Goal: Task Accomplishment & Management: Use online tool/utility

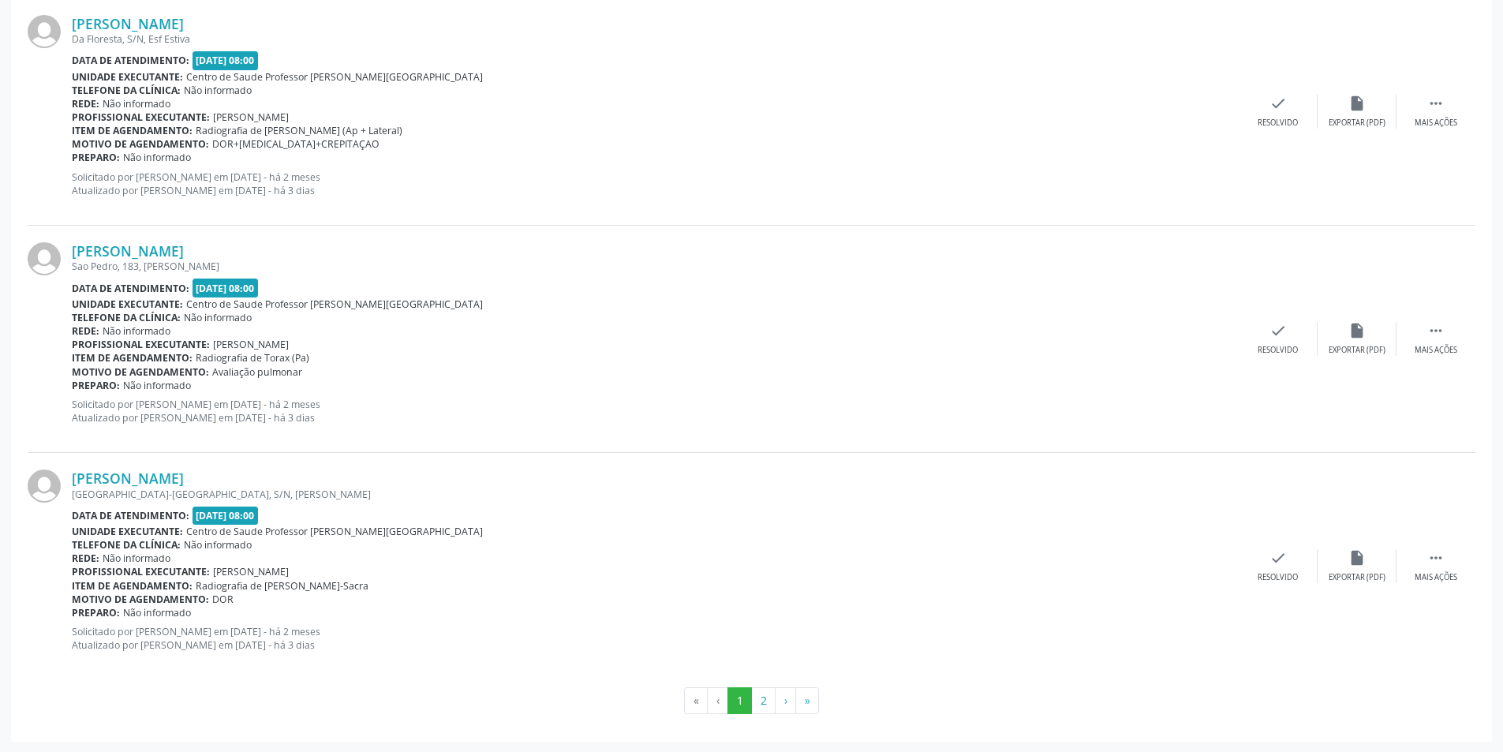
scroll to position [3223, 0]
click at [758, 698] on button "2" at bounding box center [763, 700] width 24 height 27
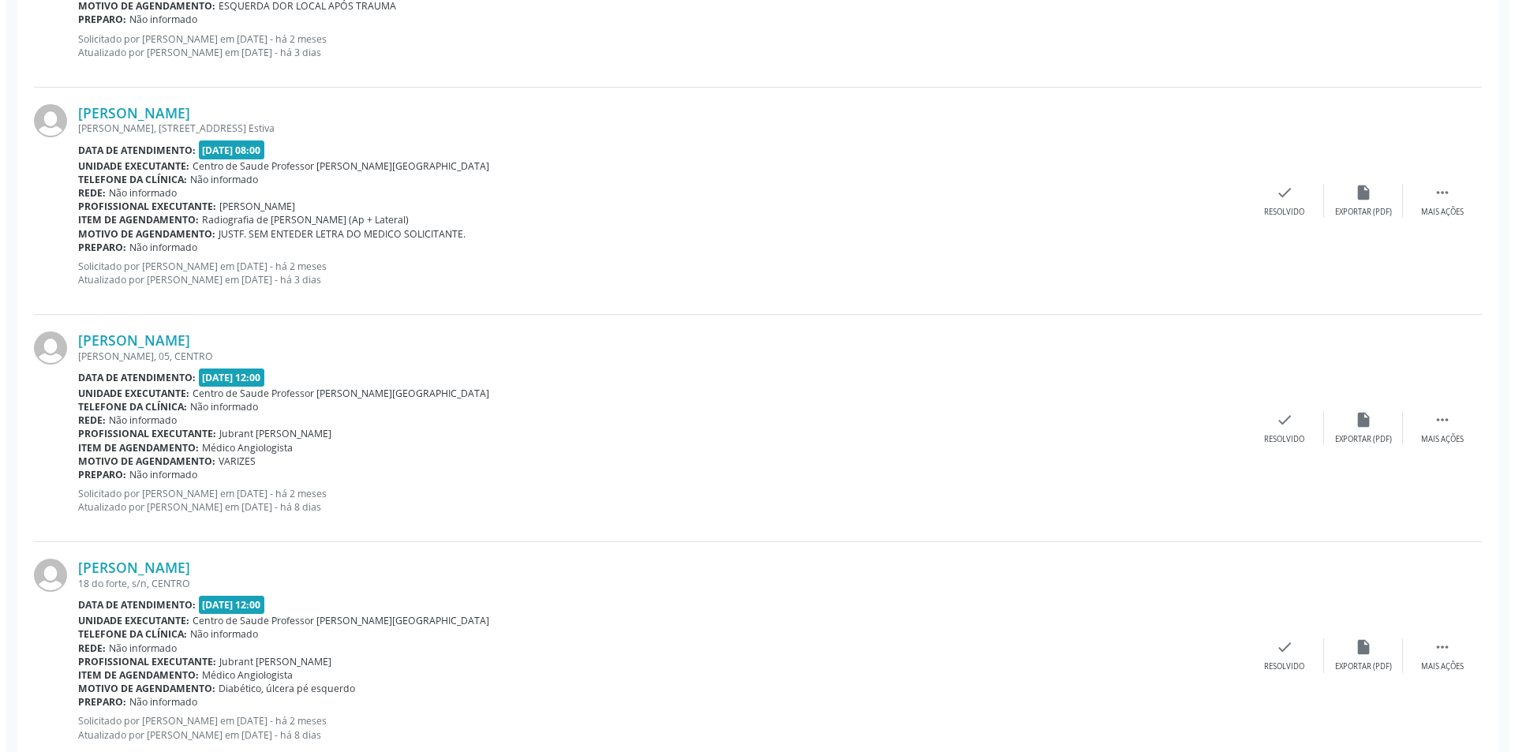
scroll to position [674, 0]
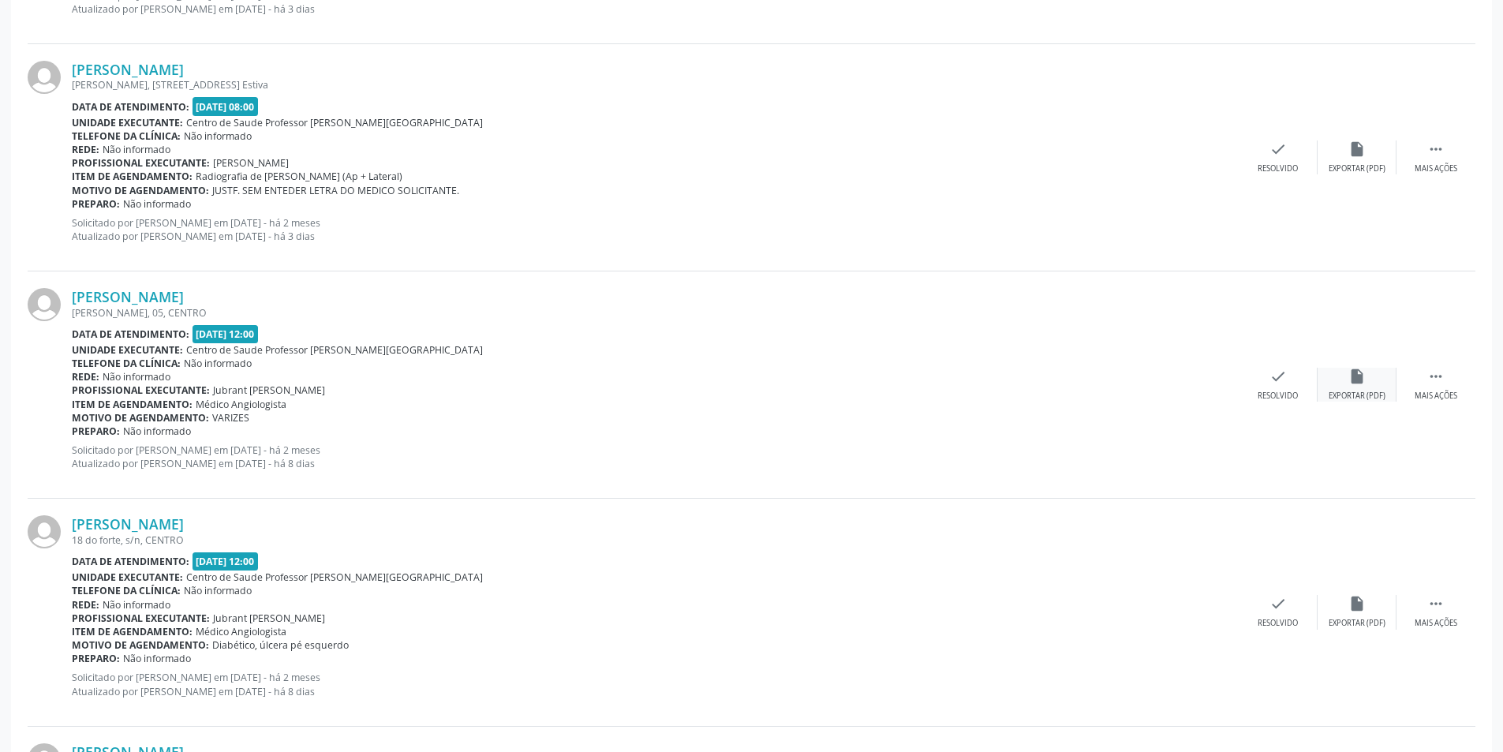
click at [1372, 382] on div "insert_drive_file Exportar (PDF)" at bounding box center [1357, 385] width 79 height 34
click at [1284, 379] on icon "check" at bounding box center [1278, 376] width 17 height 17
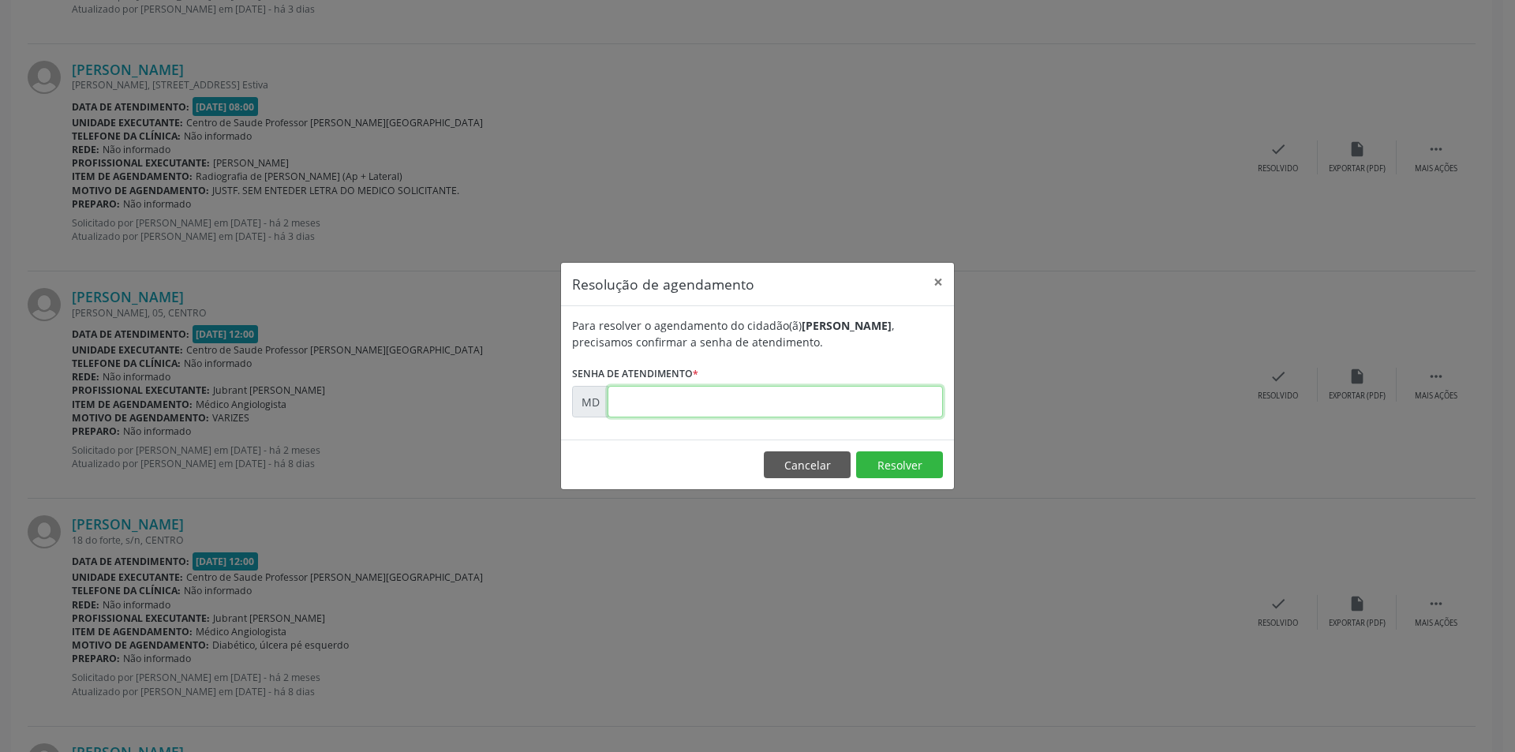
paste input "00000164"
type input "00000164"
click at [891, 466] on button "Resolver" at bounding box center [899, 464] width 87 height 27
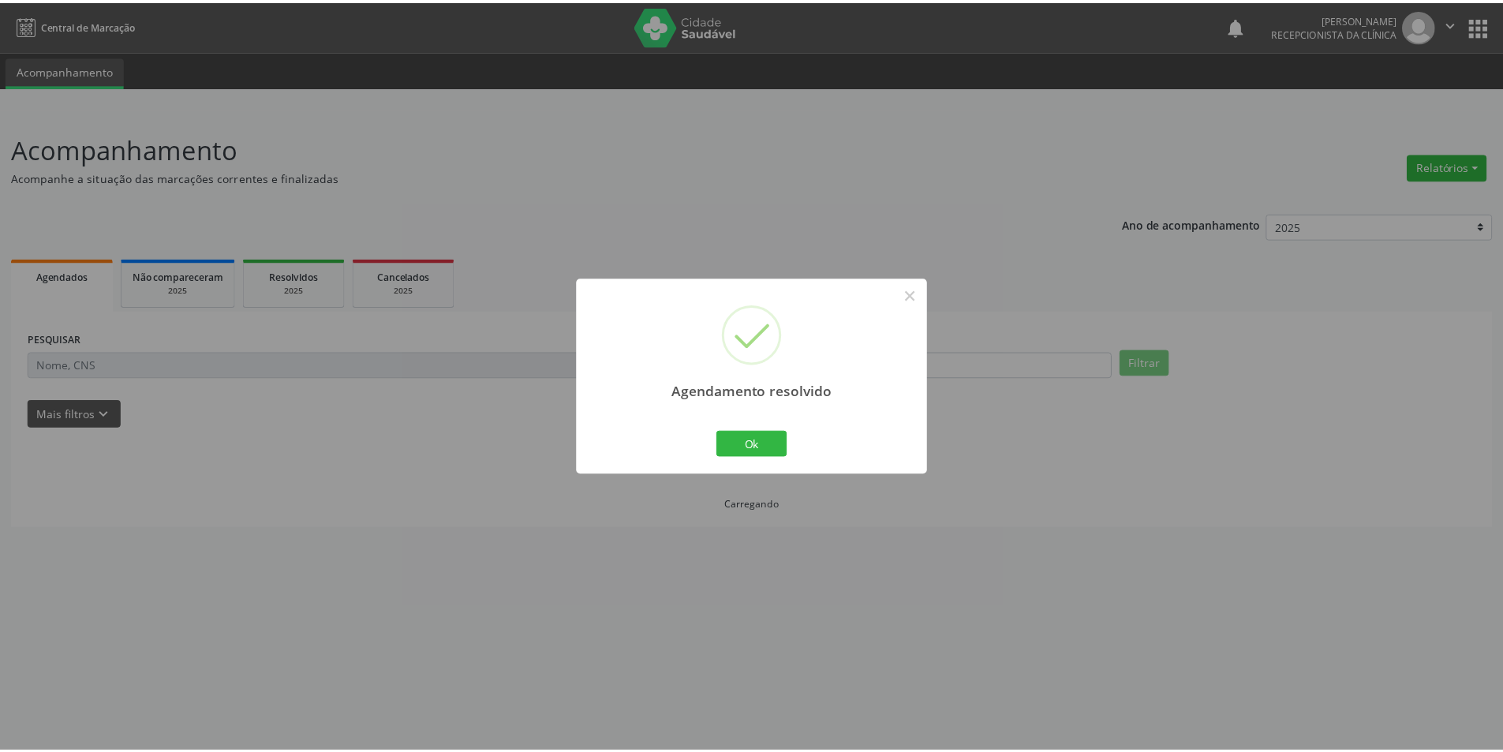
scroll to position [0, 0]
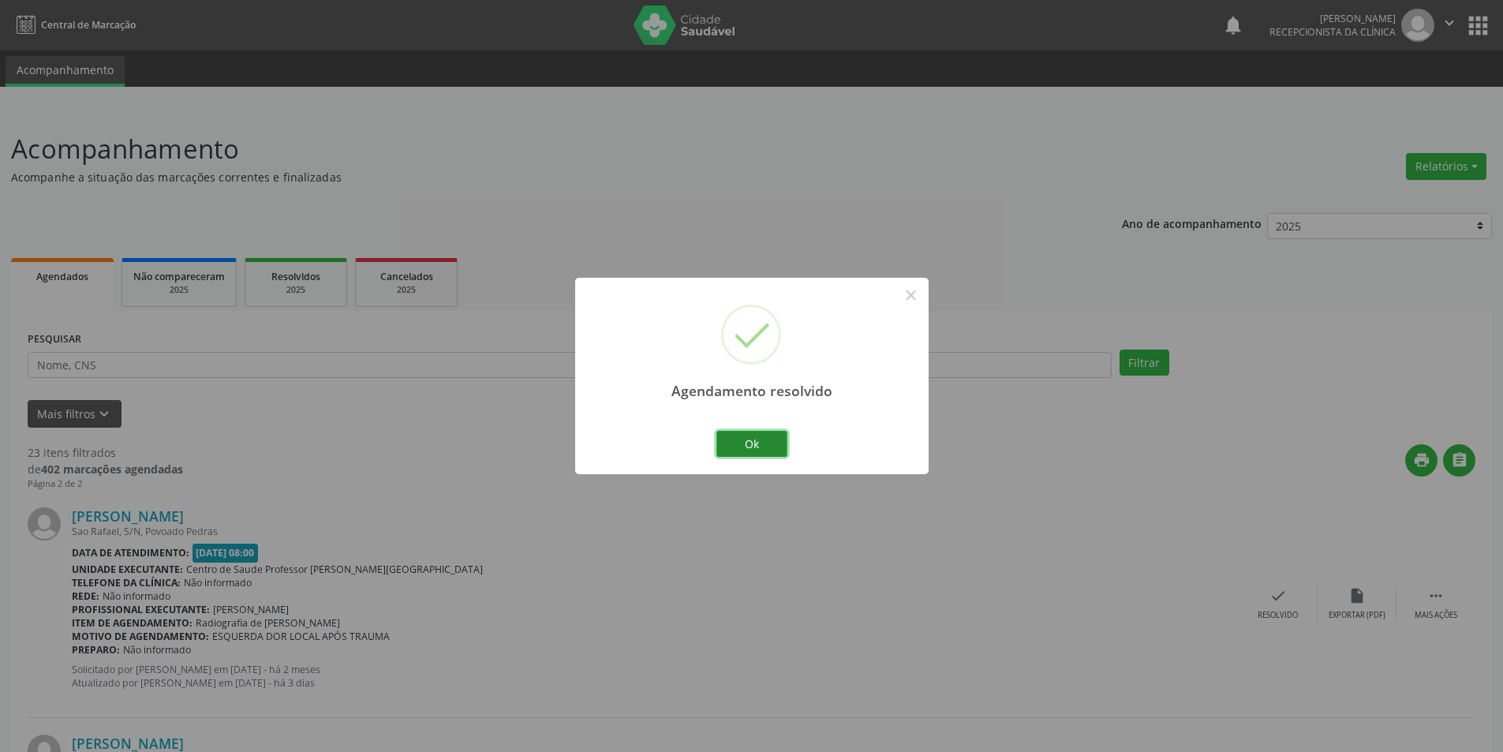
click at [756, 436] on button "Ok" at bounding box center [752, 444] width 71 height 27
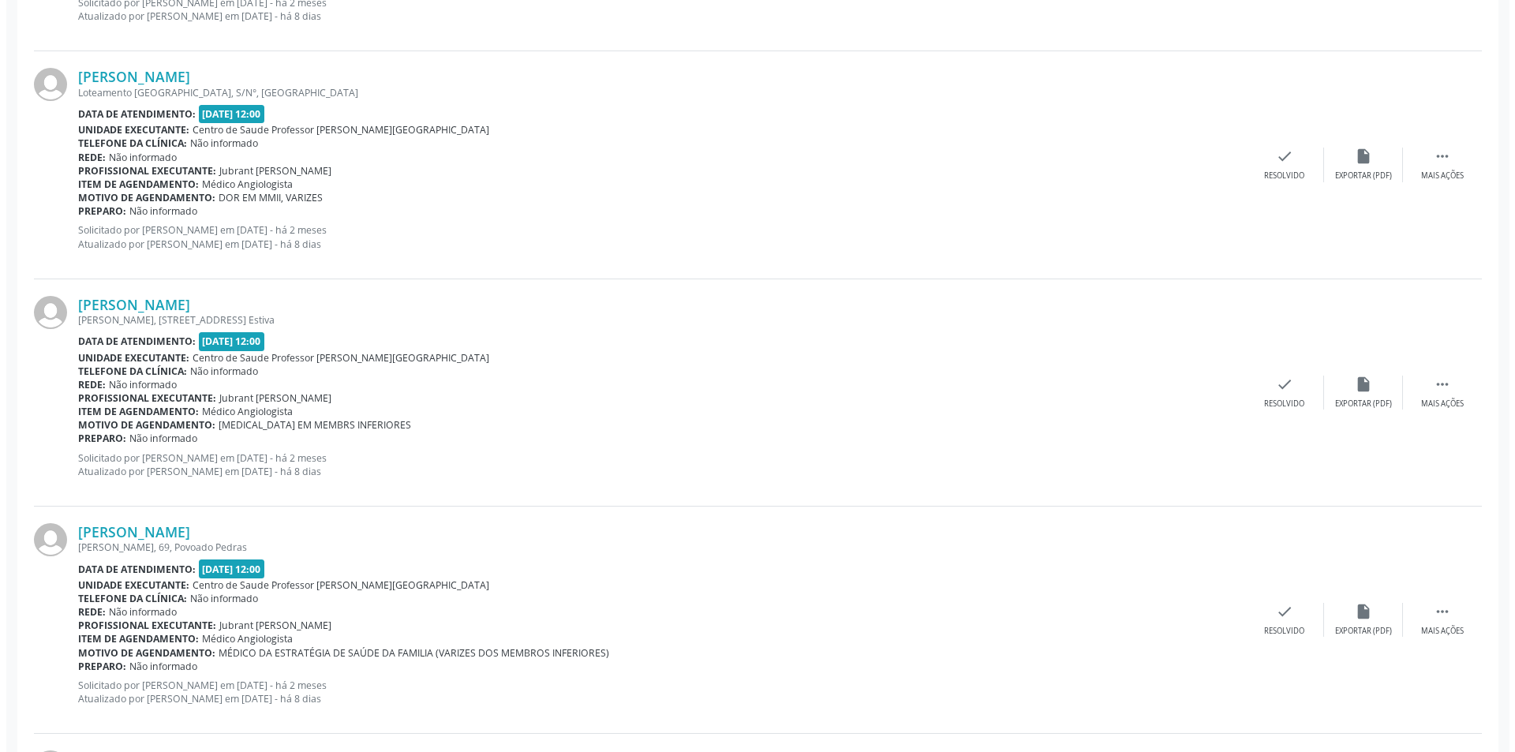
scroll to position [1157, 0]
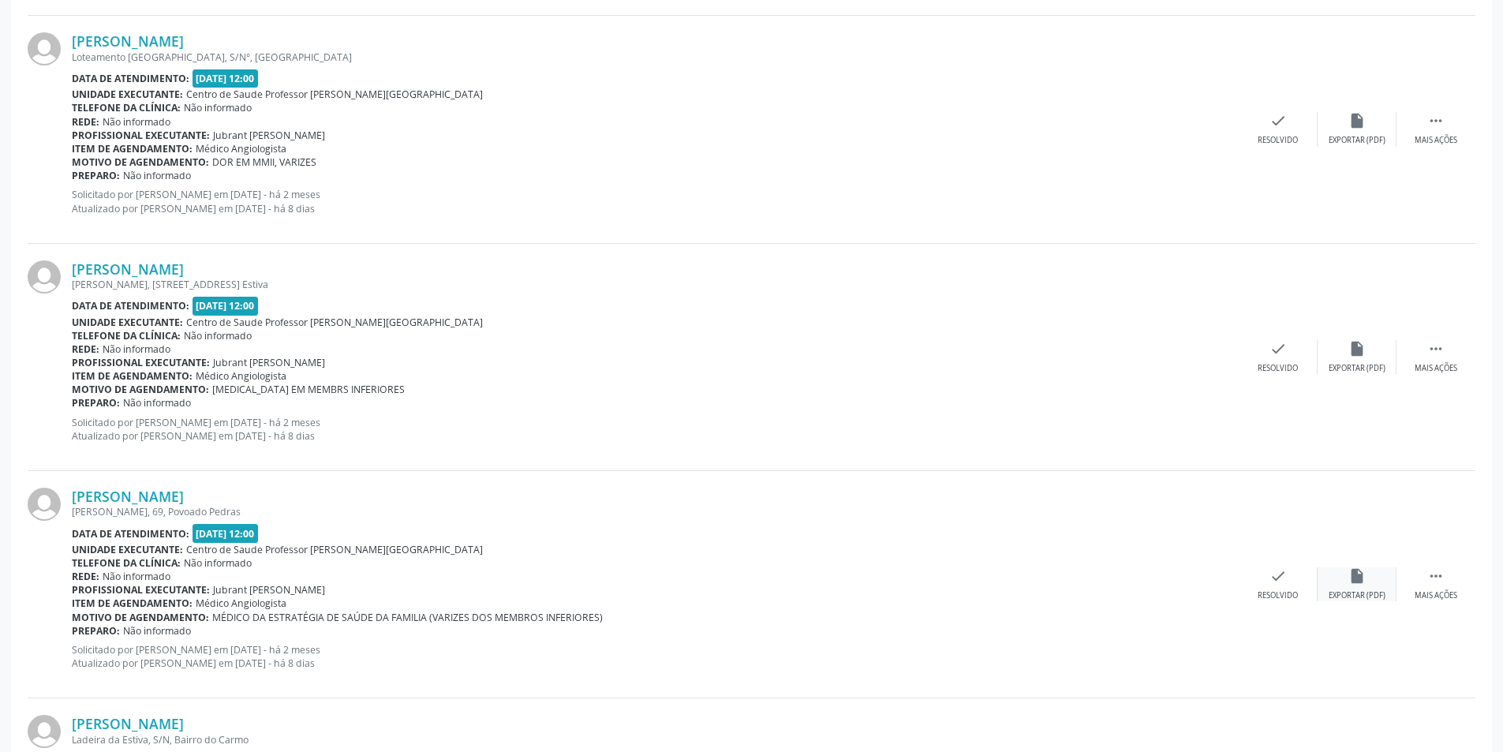
click at [1372, 597] on div "Exportar (PDF)" at bounding box center [1357, 595] width 57 height 11
click at [1297, 600] on div "Resolvido" at bounding box center [1278, 595] width 40 height 11
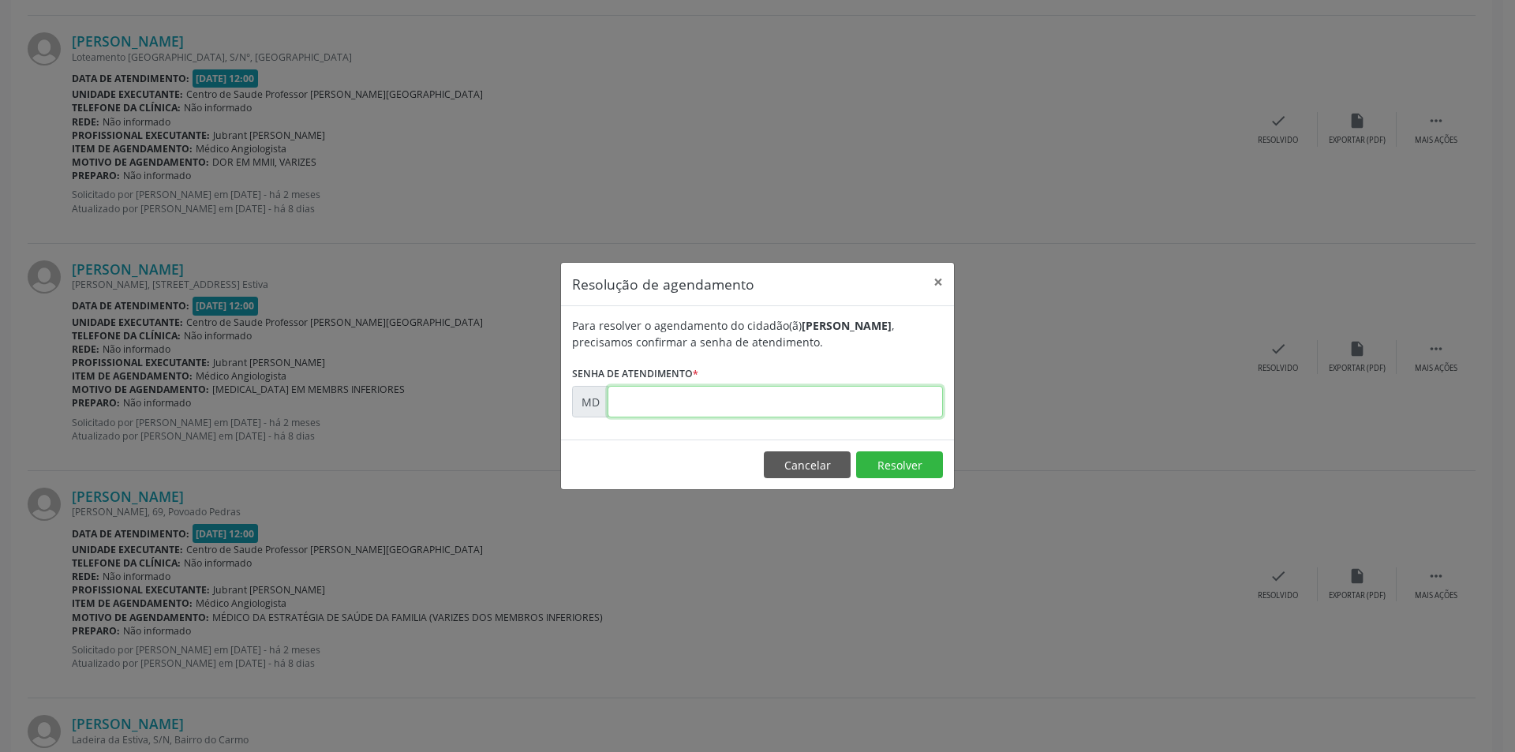
paste input "00000775"
type input "00000775"
click at [885, 473] on button "Resolver" at bounding box center [899, 464] width 87 height 27
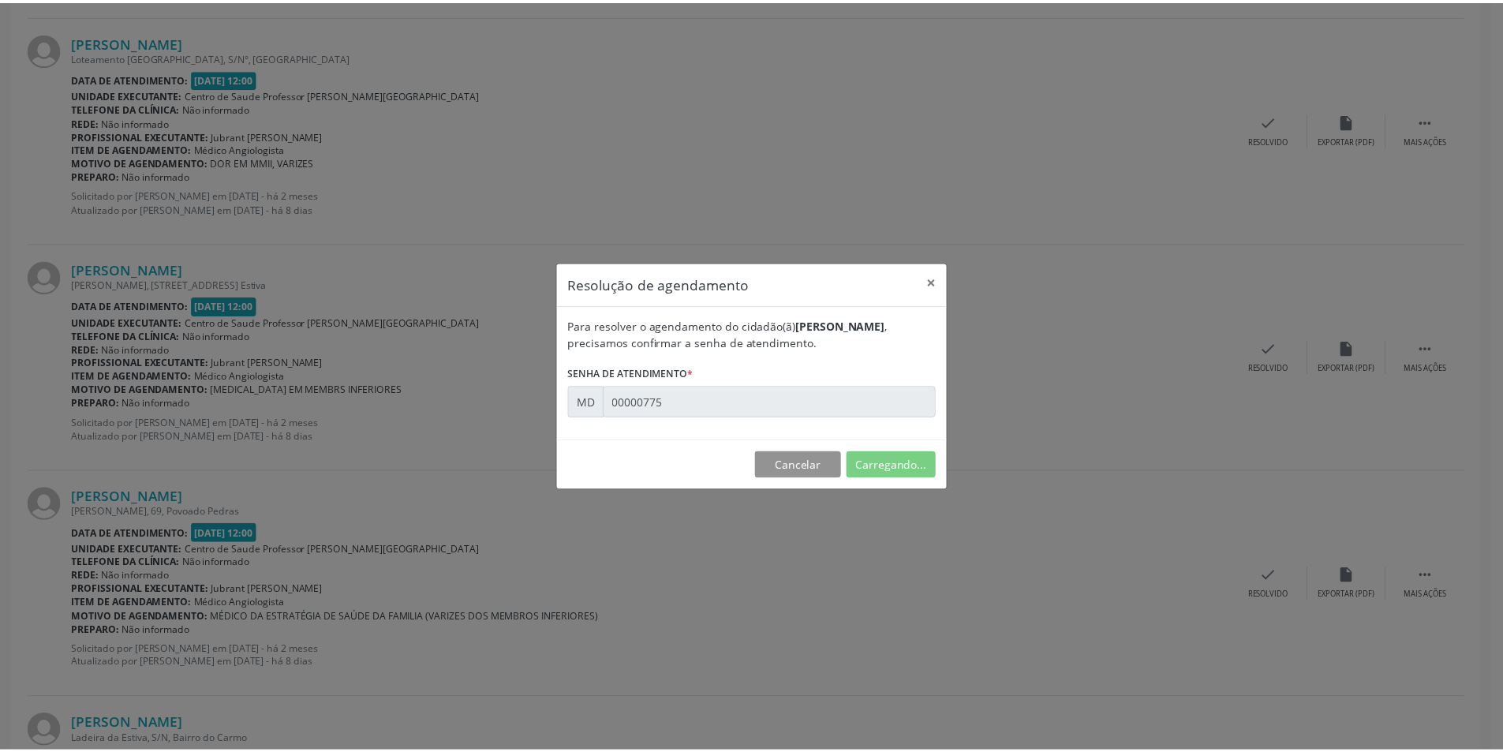
scroll to position [0, 0]
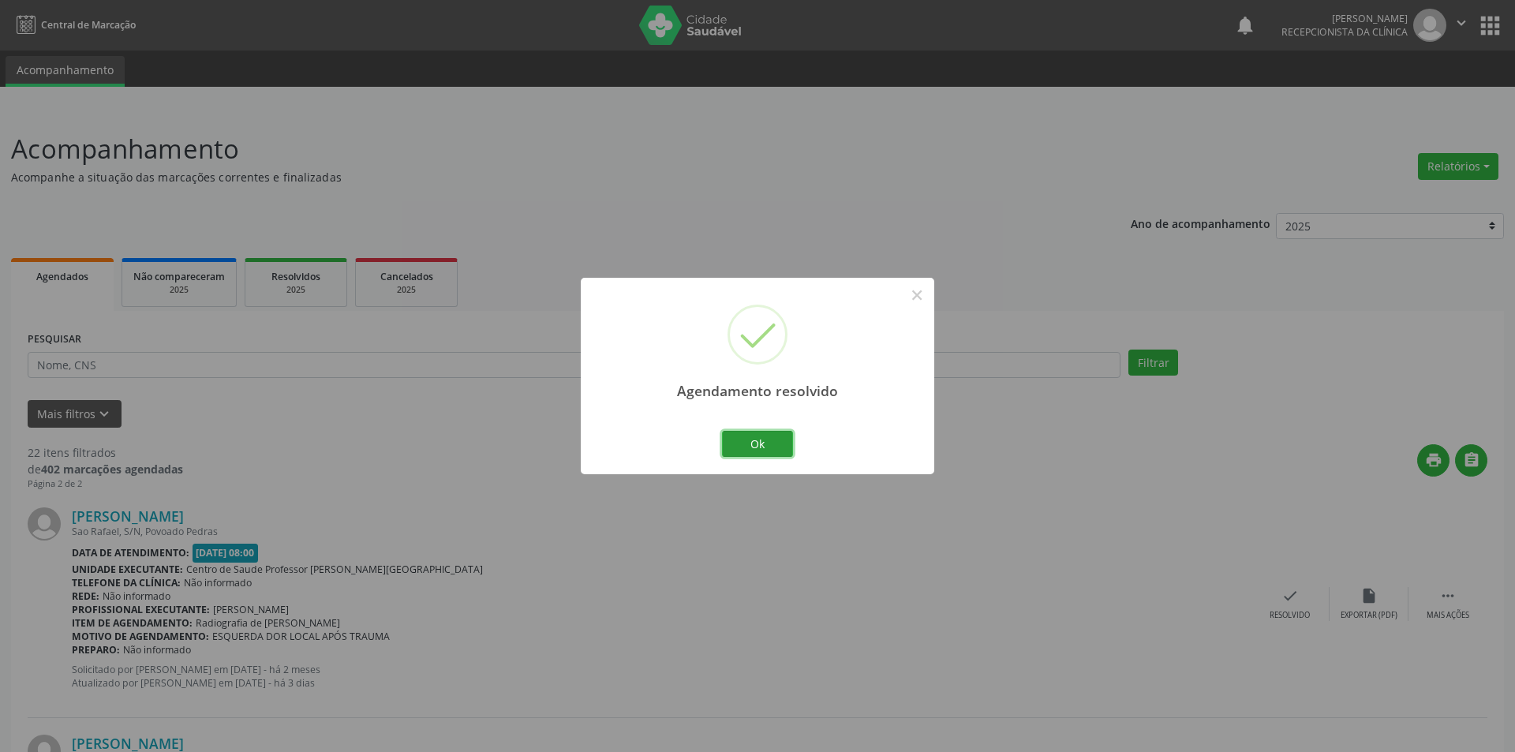
drag, startPoint x: 766, startPoint y: 450, endPoint x: 800, endPoint y: 431, distance: 38.9
click at [789, 441] on div "Ok Cancel" at bounding box center [758, 443] width 78 height 33
click at [743, 441] on button "Ok" at bounding box center [752, 444] width 71 height 27
